Goal: Task Accomplishment & Management: Use online tool/utility

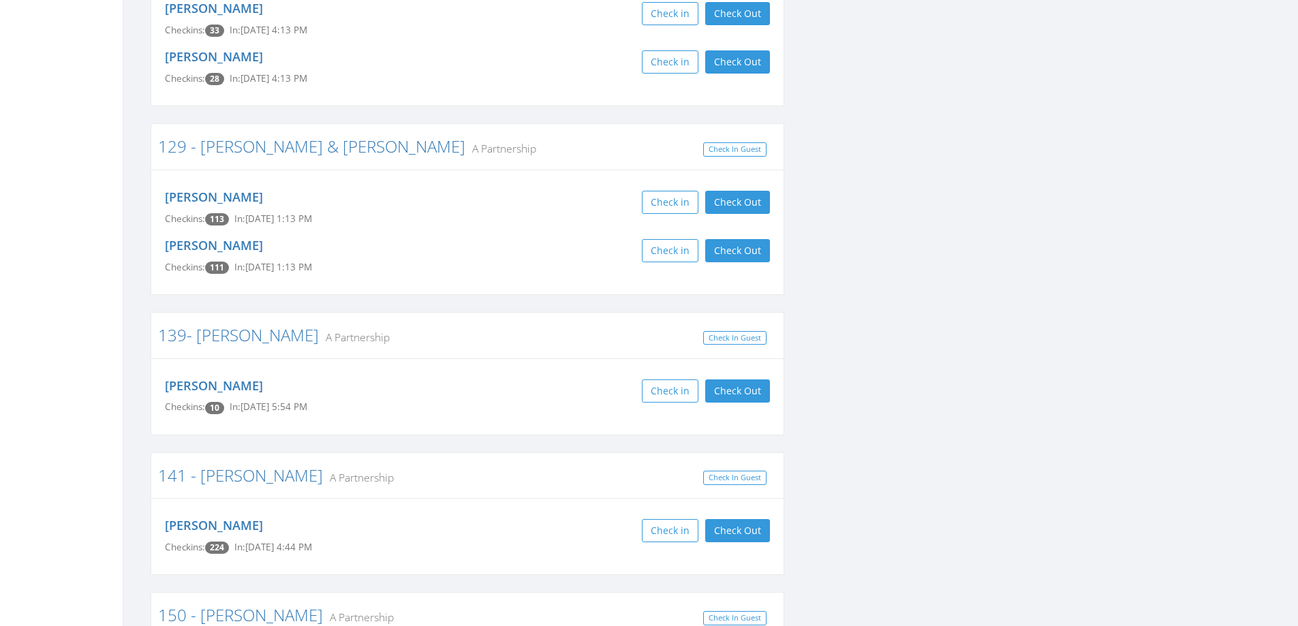
scroll to position [681, 0]
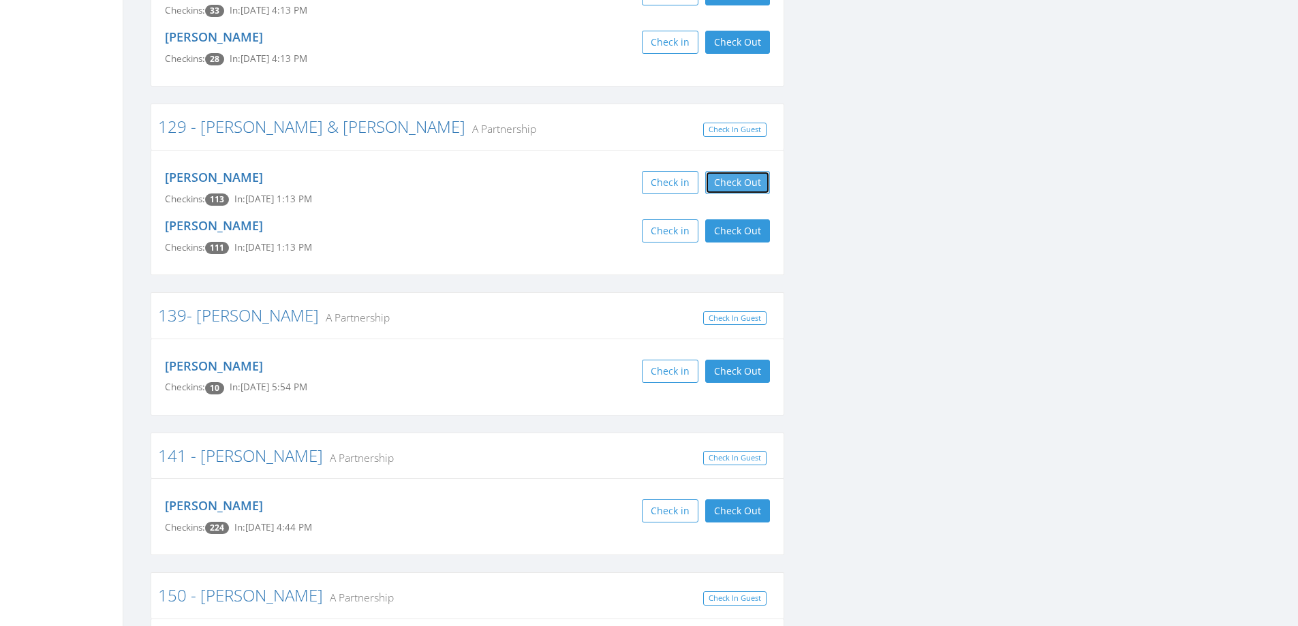
click at [740, 176] on button "Check Out" at bounding box center [737, 182] width 65 height 23
click at [740, 232] on button "Check Out" at bounding box center [737, 230] width 65 height 23
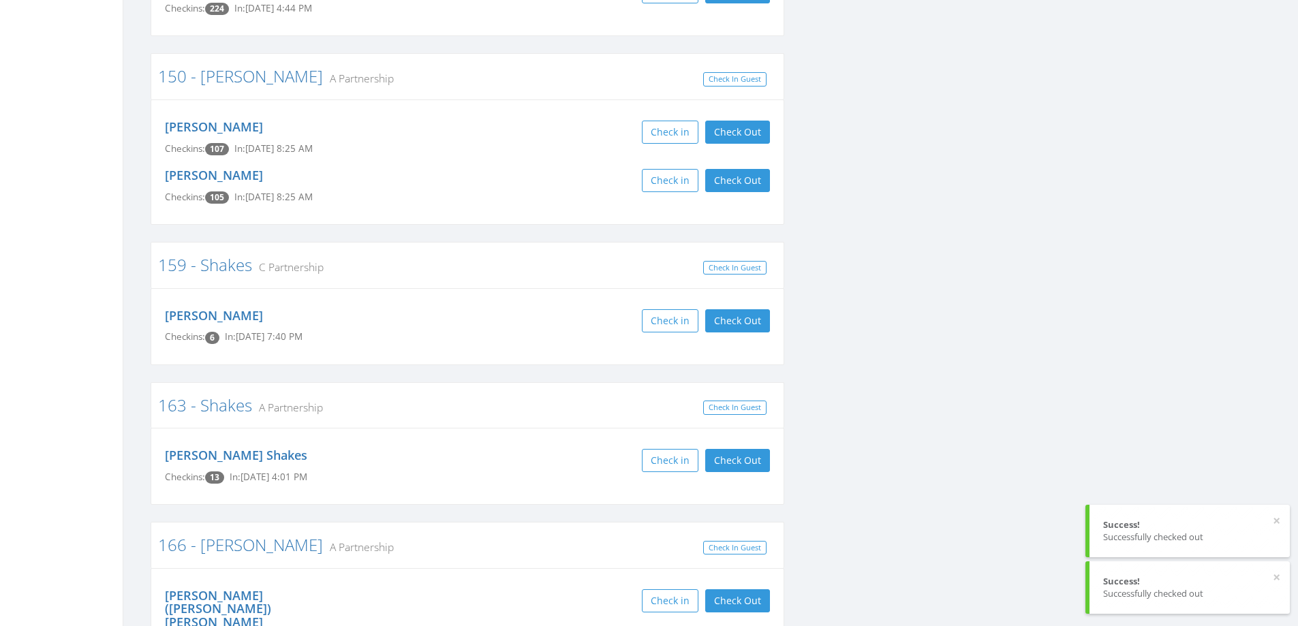
scroll to position [1226, 0]
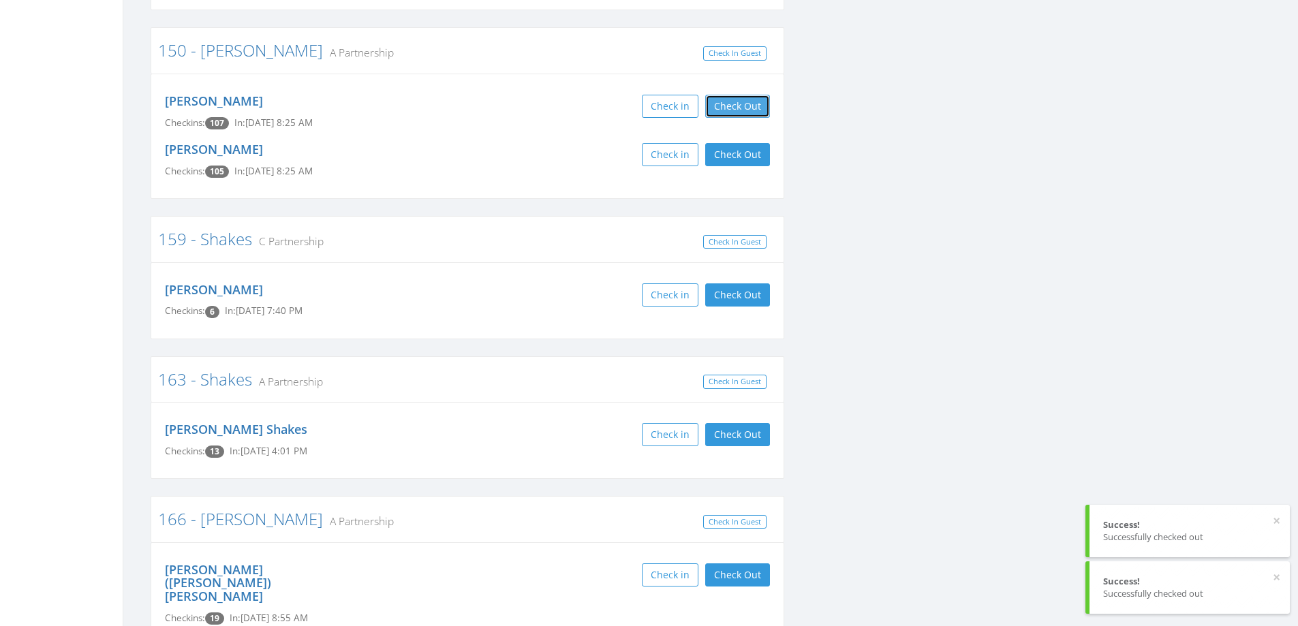
click at [756, 95] on button "Check Out" at bounding box center [737, 106] width 65 height 23
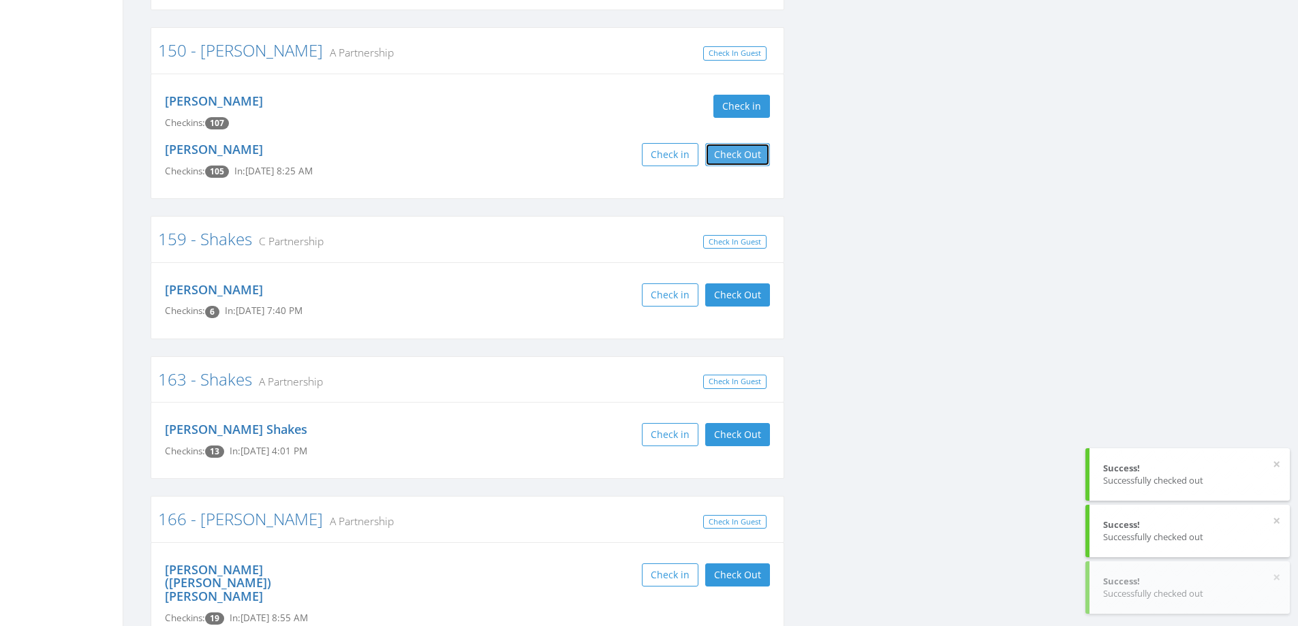
click at [745, 160] on button "Check Out" at bounding box center [737, 154] width 65 height 23
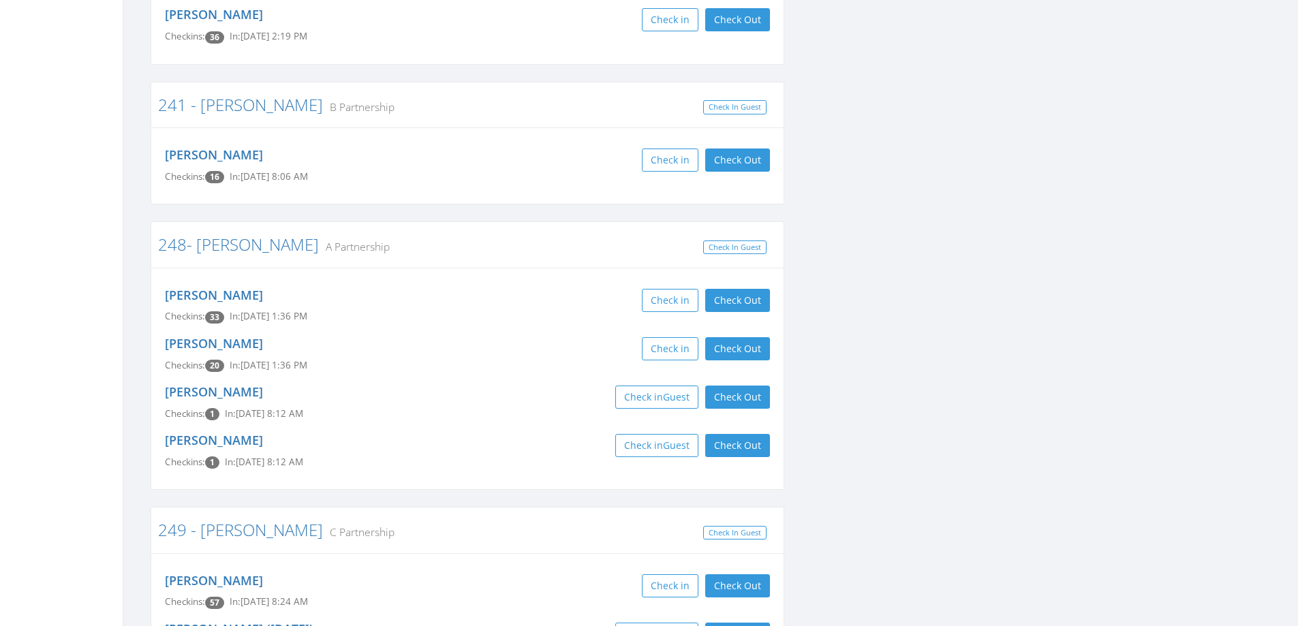
scroll to position [3338, 0]
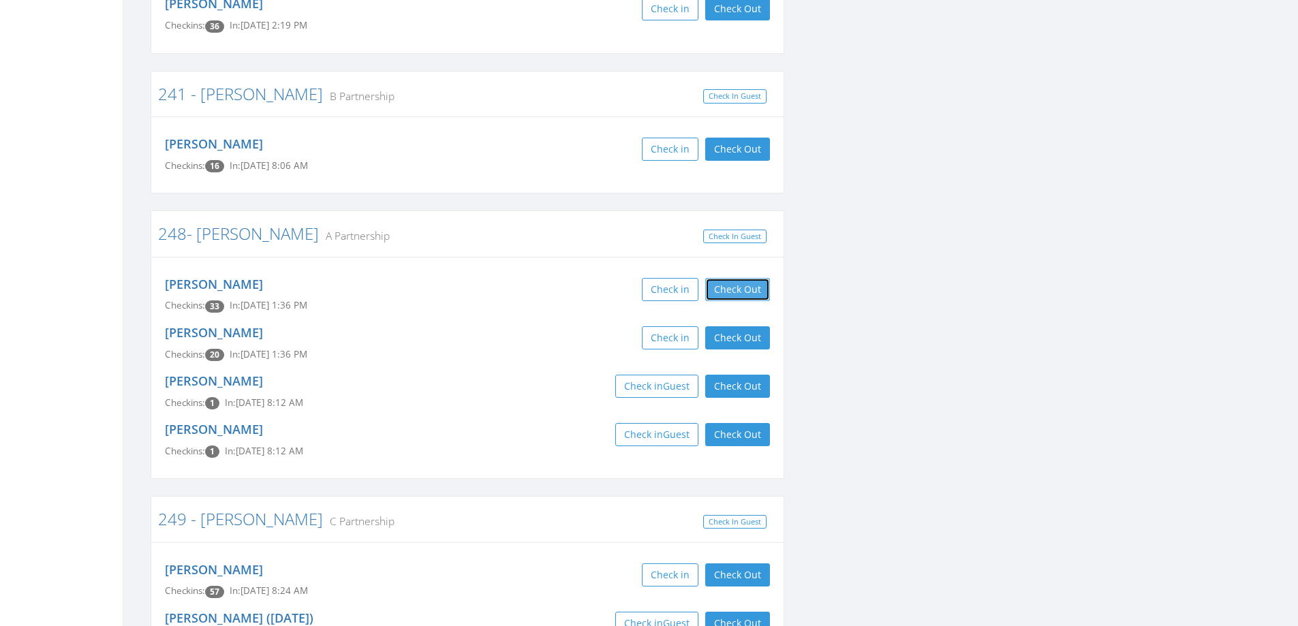
click at [733, 278] on button "Check Out" at bounding box center [737, 289] width 65 height 23
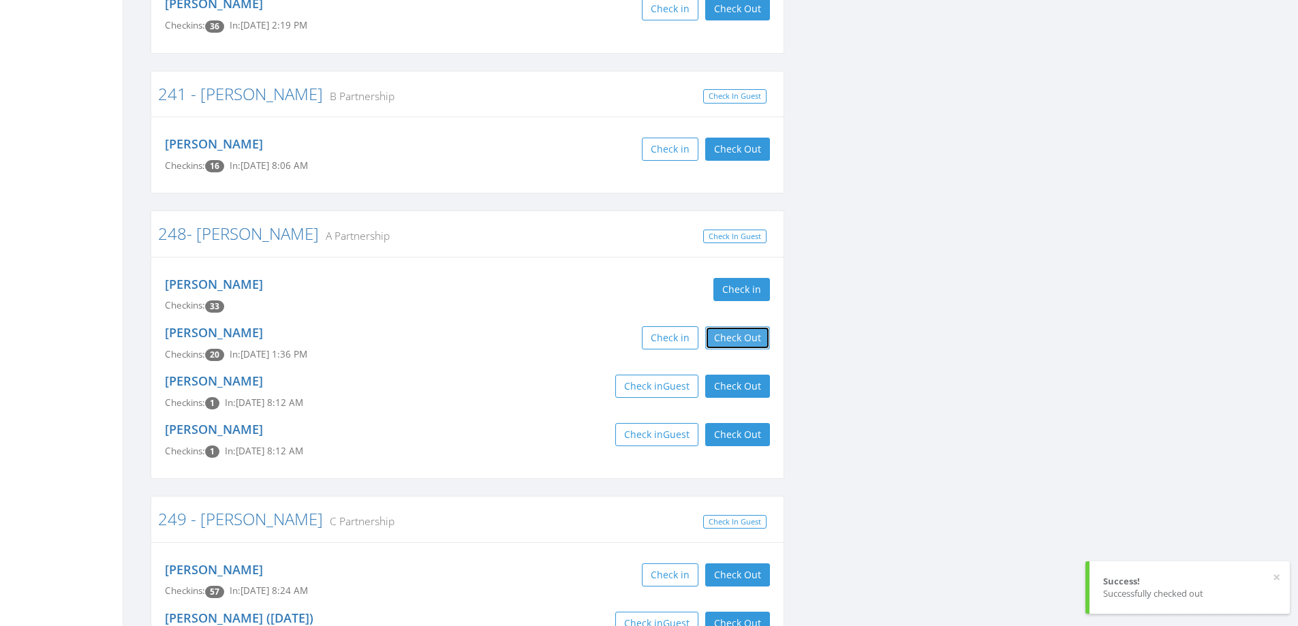
click at [734, 326] on button "Check Out" at bounding box center [737, 337] width 65 height 23
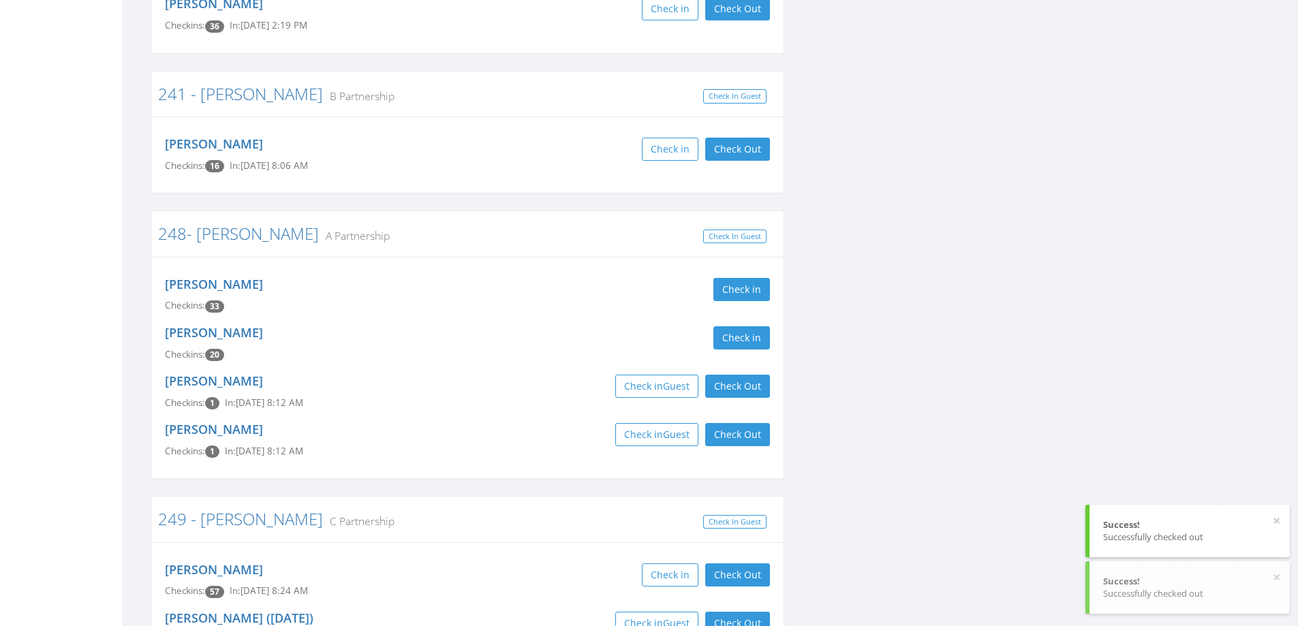
click at [736, 368] on div "Charles Rau Checkins: 1 In: Aug 30, 8:12 AM Check in Guest Check Out Check Out" at bounding box center [467, 392] width 625 height 48
click at [739, 375] on button "Check Out" at bounding box center [737, 386] width 65 height 23
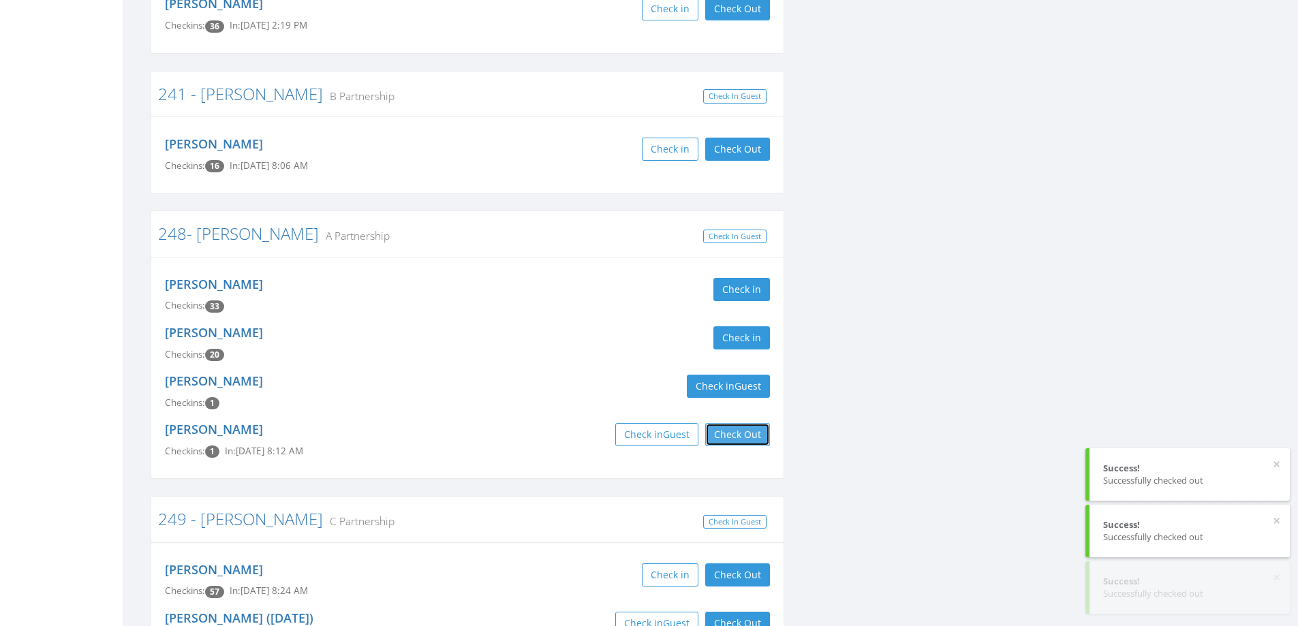
click at [740, 423] on button "Check Out" at bounding box center [737, 434] width 65 height 23
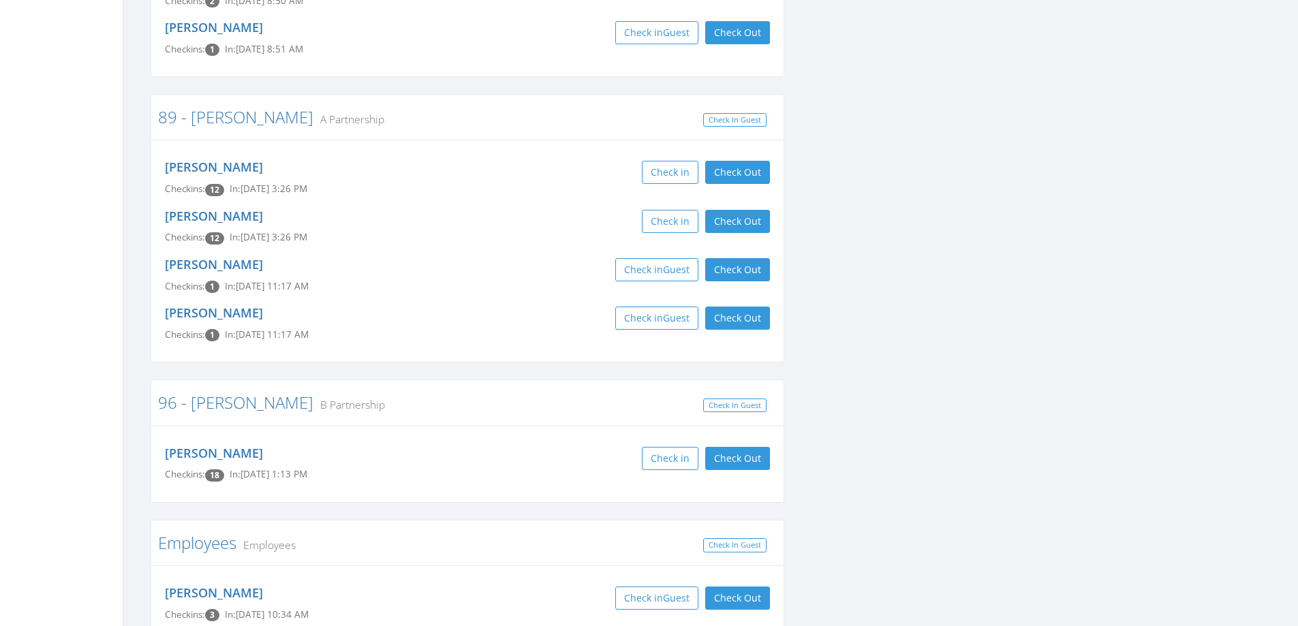
scroll to position [5859, 0]
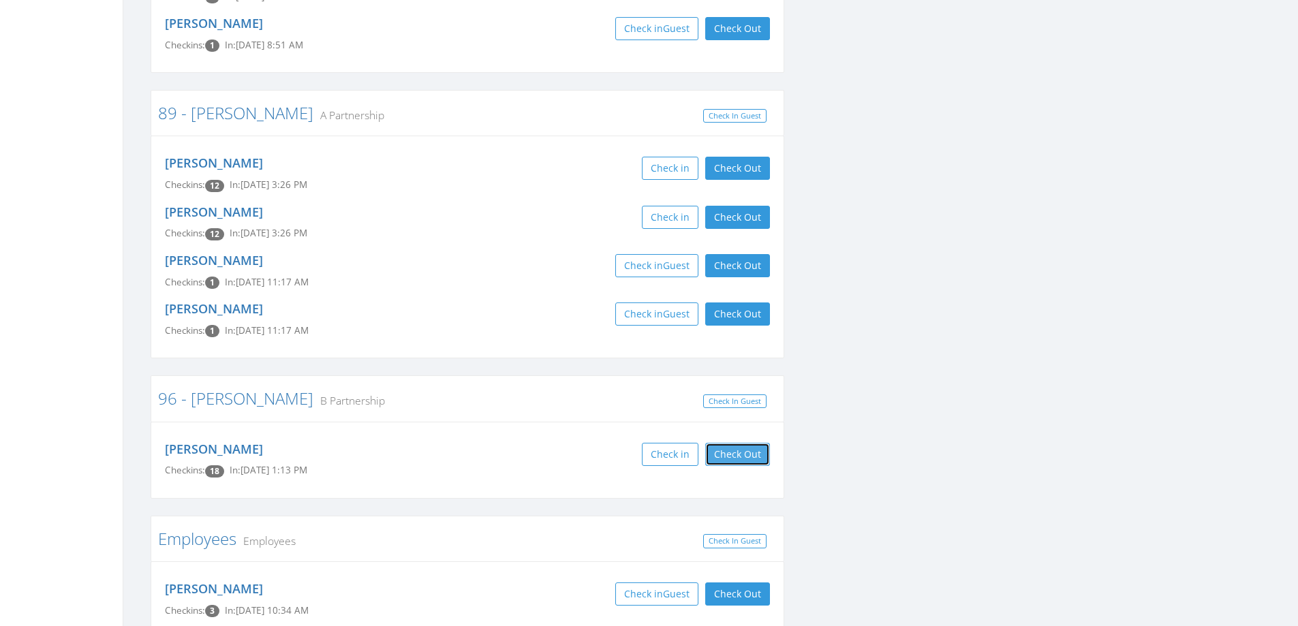
click at [730, 443] on button "Check Out" at bounding box center [737, 454] width 65 height 23
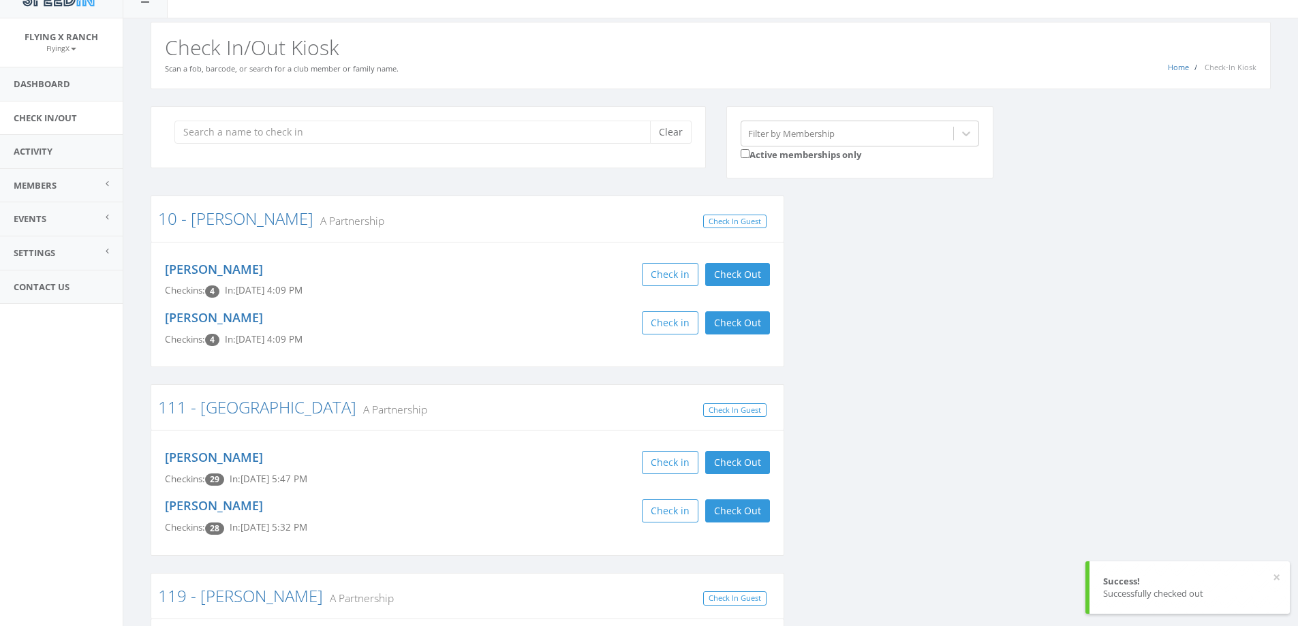
scroll to position [0, 0]
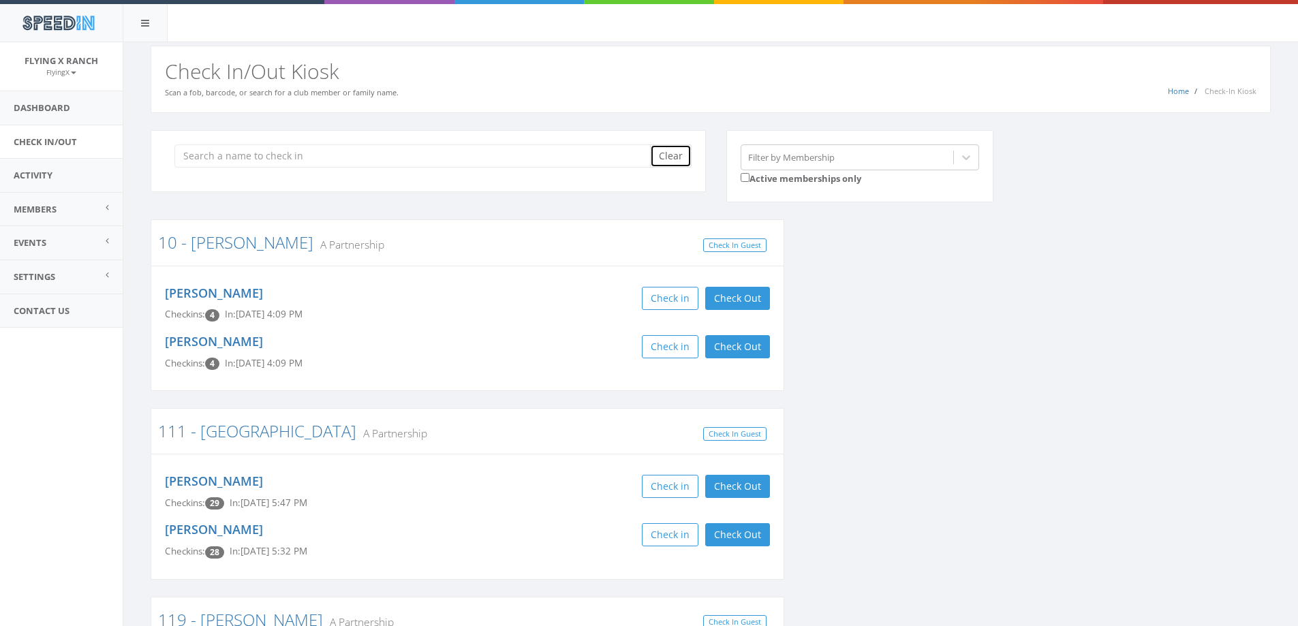
click at [658, 160] on button "Clear" at bounding box center [671, 155] width 42 height 23
click at [47, 104] on link "Dashboard" at bounding box center [61, 107] width 123 height 33
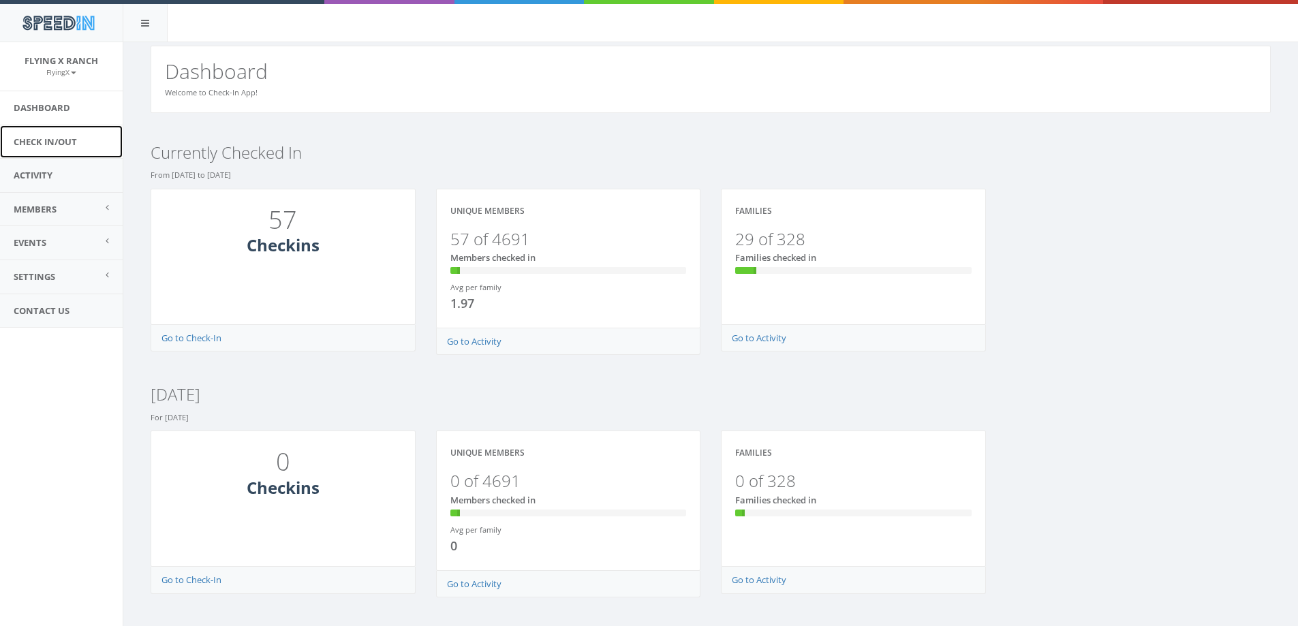
click at [51, 142] on link "Check In/Out" at bounding box center [61, 141] width 123 height 33
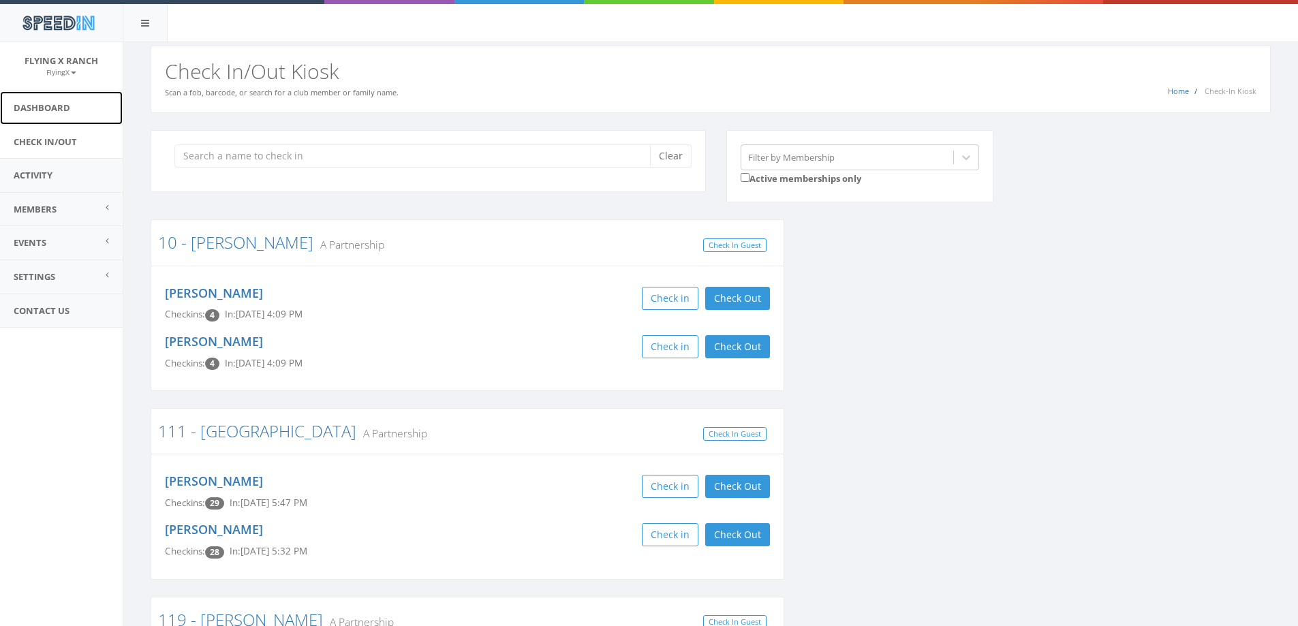
click at [52, 109] on link "Dashboard" at bounding box center [61, 107] width 123 height 33
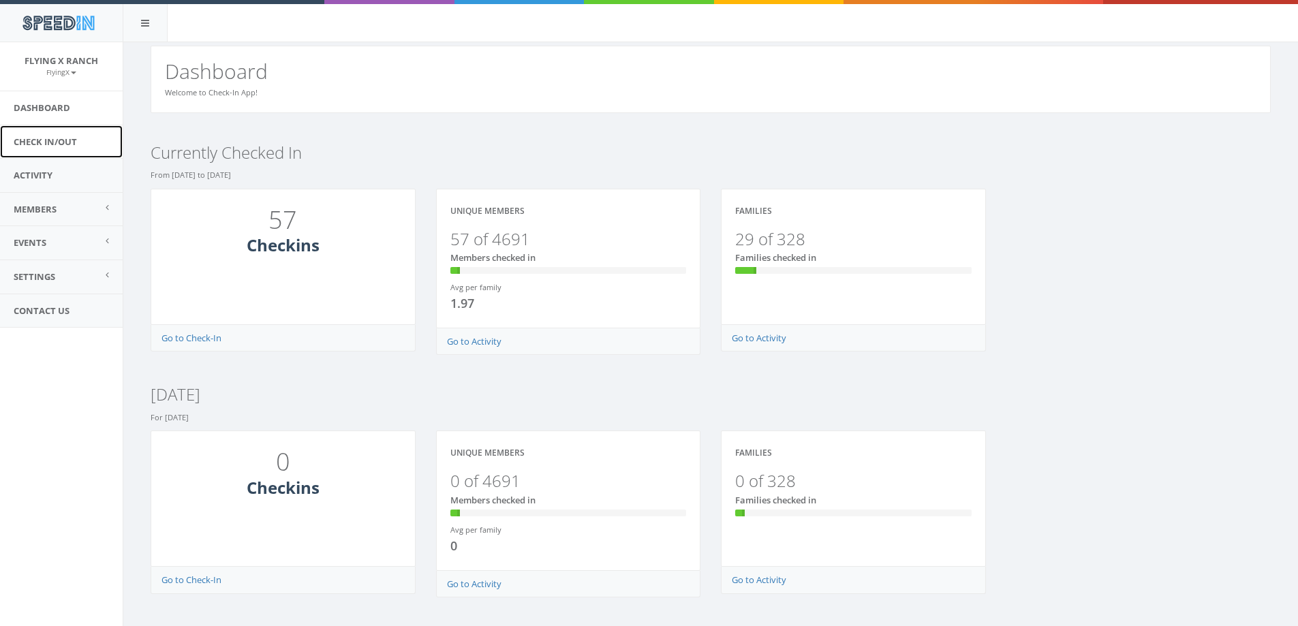
click at [52, 141] on link "Check In/Out" at bounding box center [61, 141] width 123 height 33
